Goal: Task Accomplishment & Management: Use online tool/utility

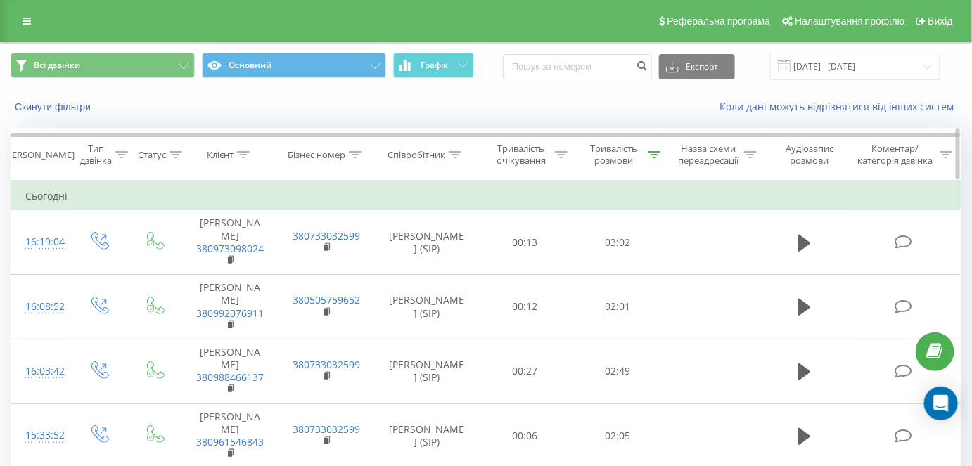
click at [654, 157] on icon at bounding box center [654, 154] width 13 height 7
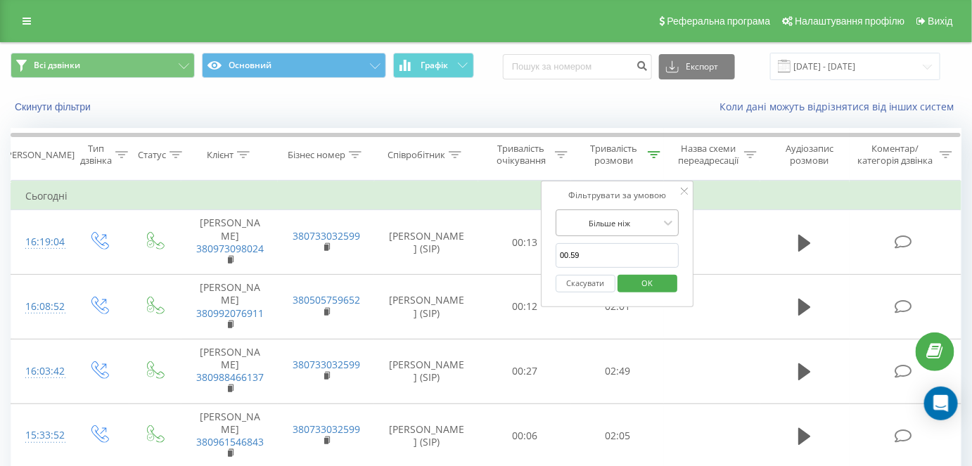
click at [634, 219] on div at bounding box center [610, 223] width 100 height 13
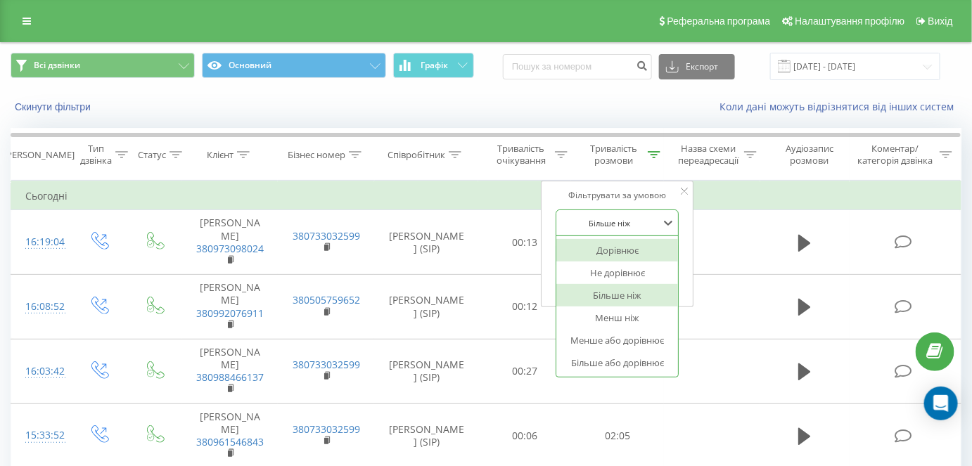
click at [640, 214] on div "Більше ніж" at bounding box center [609, 222] width 103 height 21
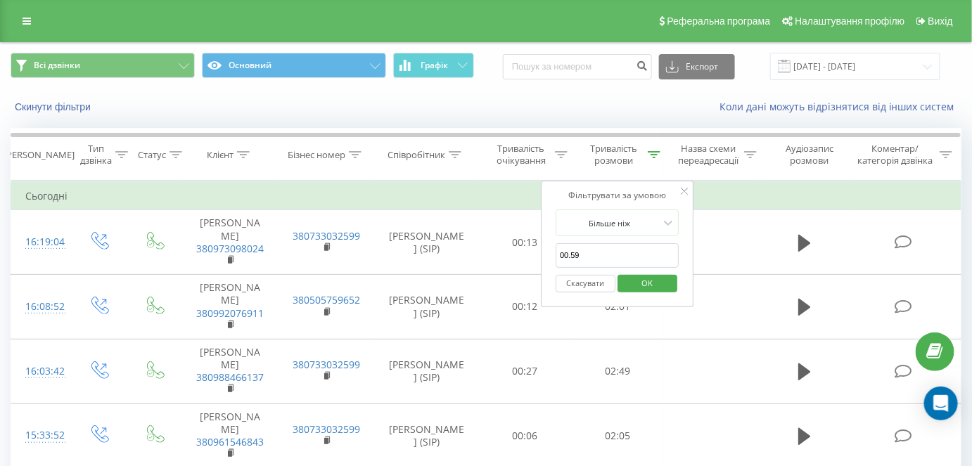
drag, startPoint x: 583, startPoint y: 255, endPoint x: 546, endPoint y: 249, distance: 37.1
click at [546, 249] on div "Фільтрувати за умовою Більше ніж 00.59 Скасувати OK" at bounding box center [617, 244] width 153 height 127
click at [637, 278] on span "OK" at bounding box center [646, 283] width 39 height 22
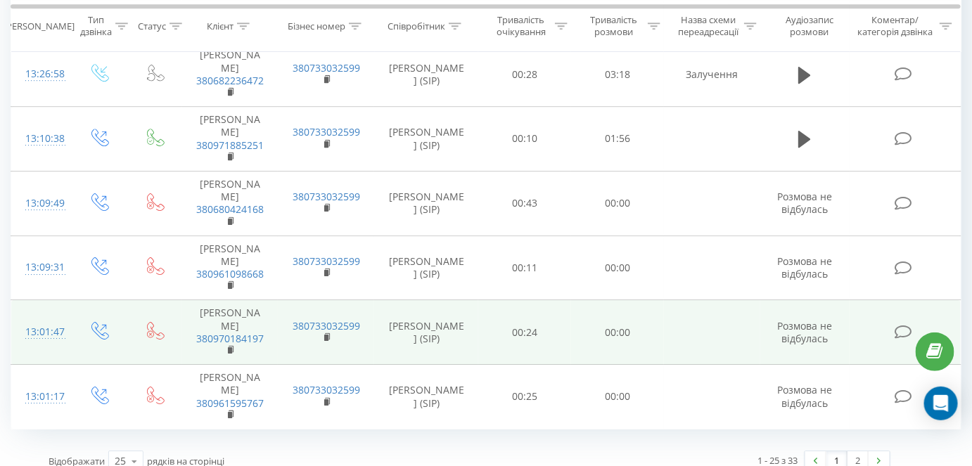
scroll to position [1506, 0]
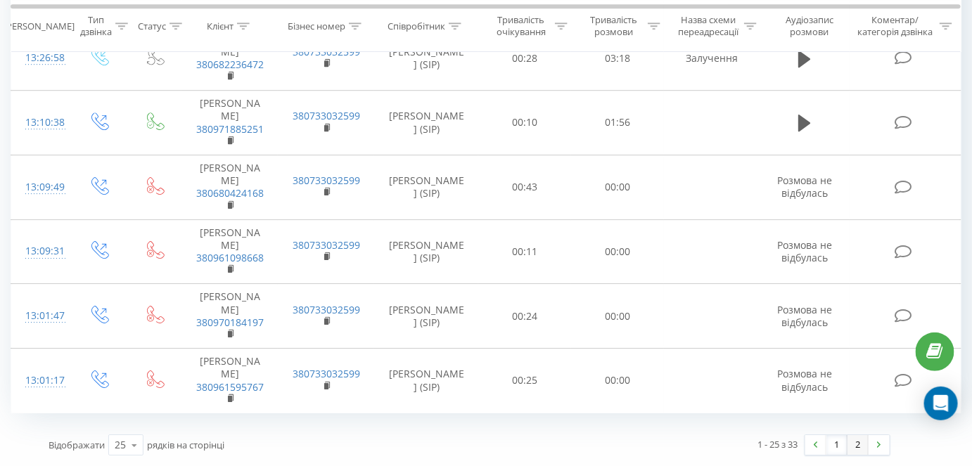
click at [862, 443] on link "2" at bounding box center [857, 445] width 21 height 20
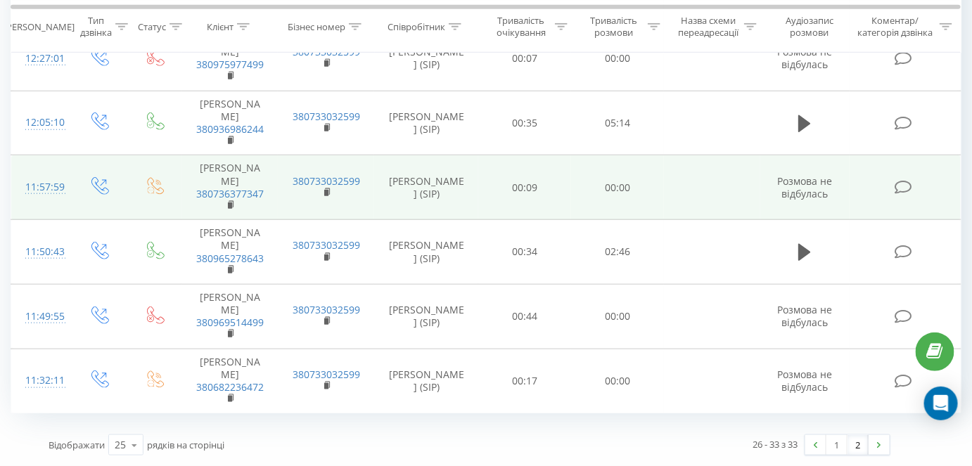
scroll to position [374, 0]
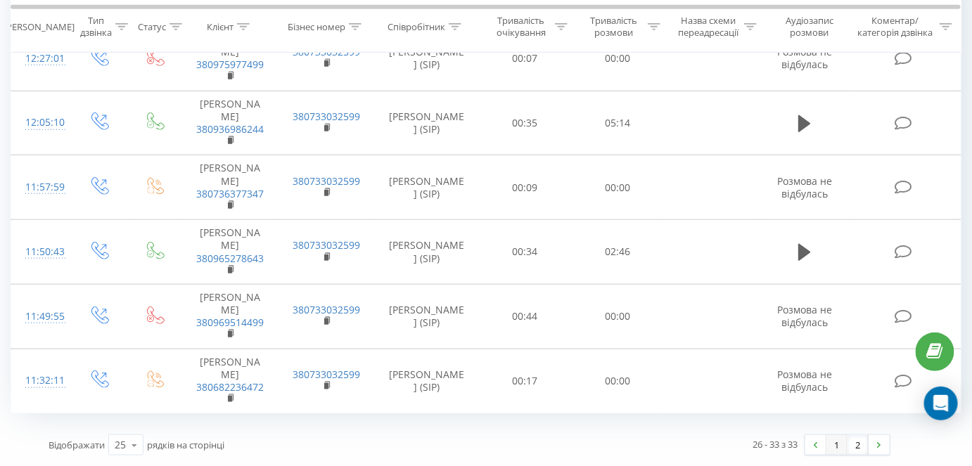
click at [836, 450] on link "1" at bounding box center [836, 445] width 21 height 20
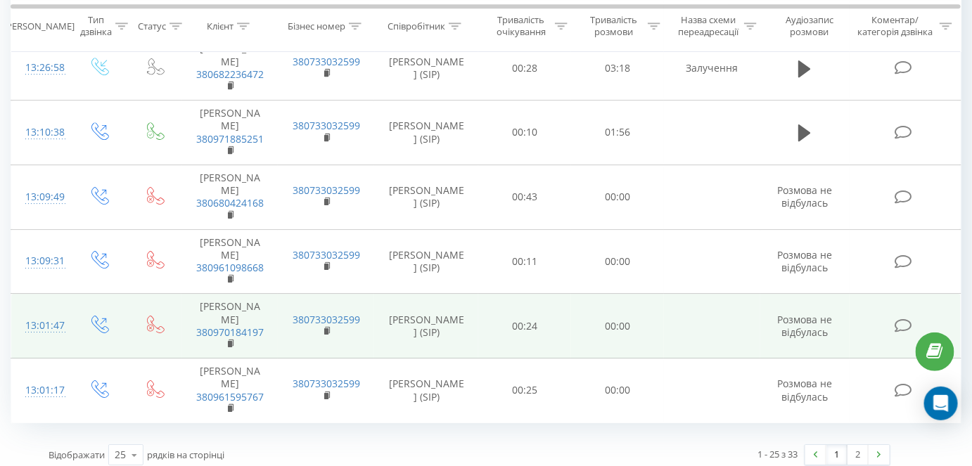
scroll to position [1506, 0]
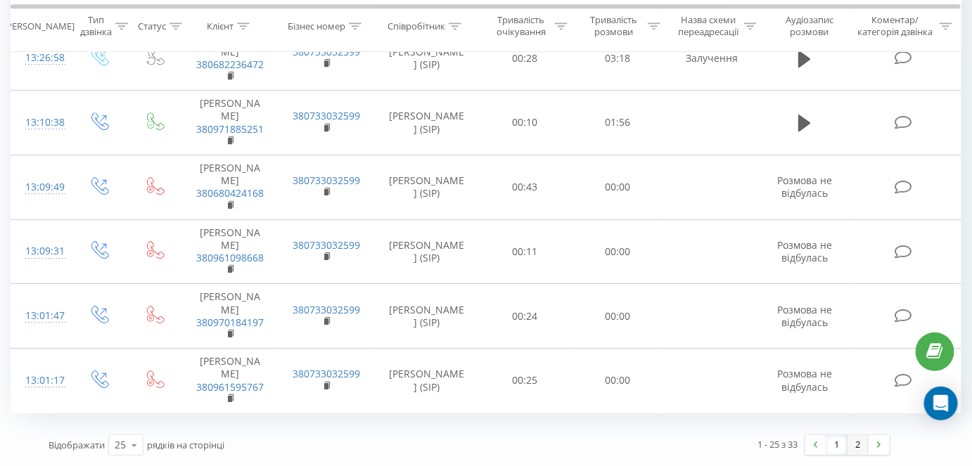
click at [861, 443] on link "2" at bounding box center [857, 445] width 21 height 20
click at [830, 444] on link "1" at bounding box center [836, 445] width 21 height 20
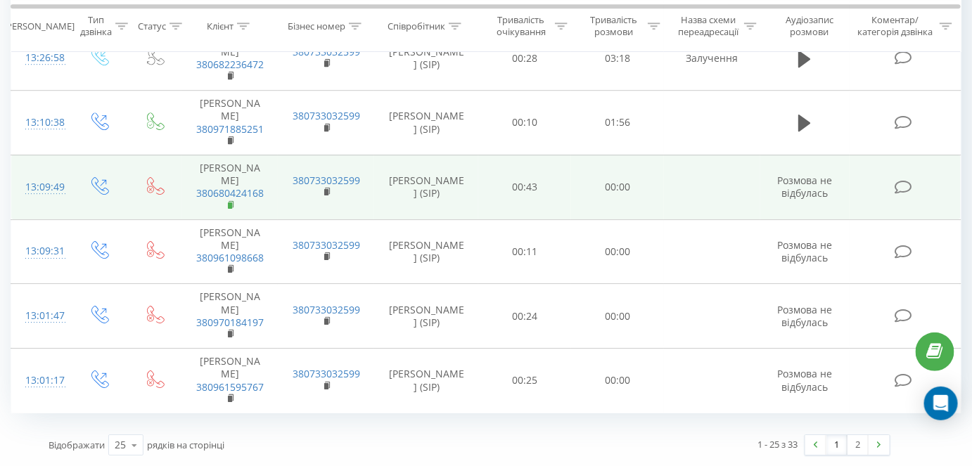
scroll to position [1506, 0]
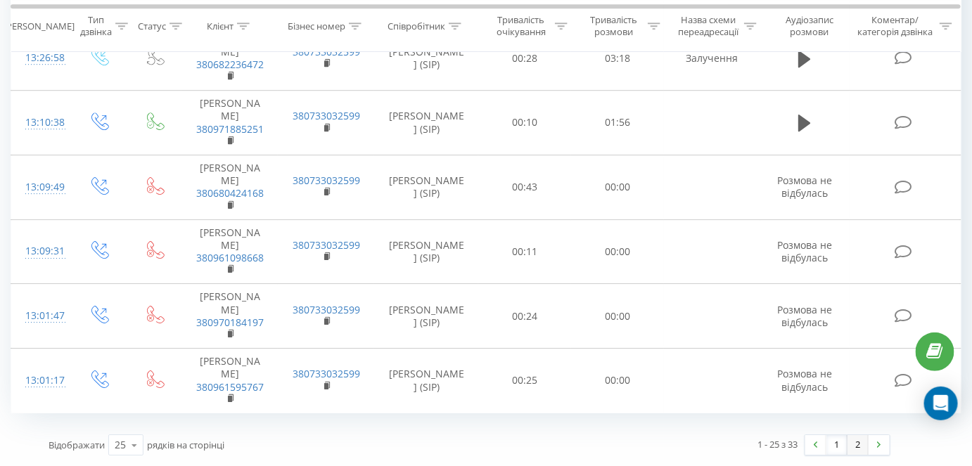
click at [864, 444] on link "2" at bounding box center [857, 445] width 21 height 20
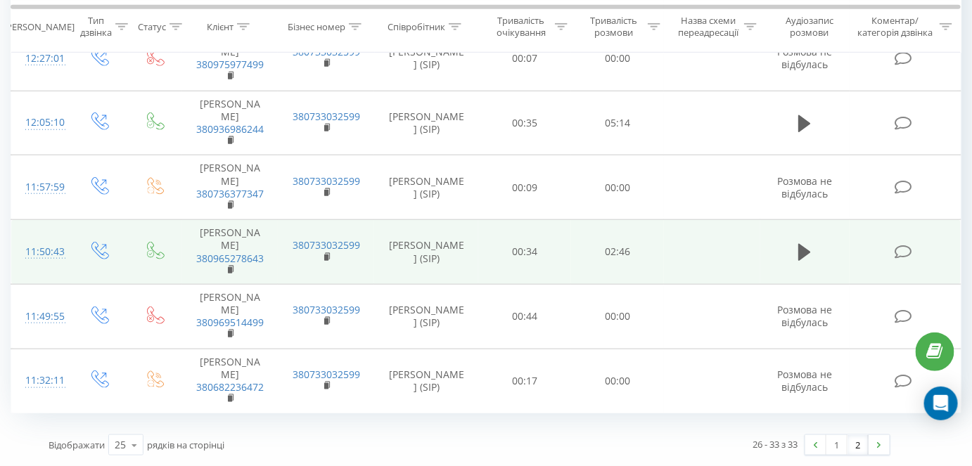
scroll to position [374, 0]
